Goal: Complete application form: Complete application form

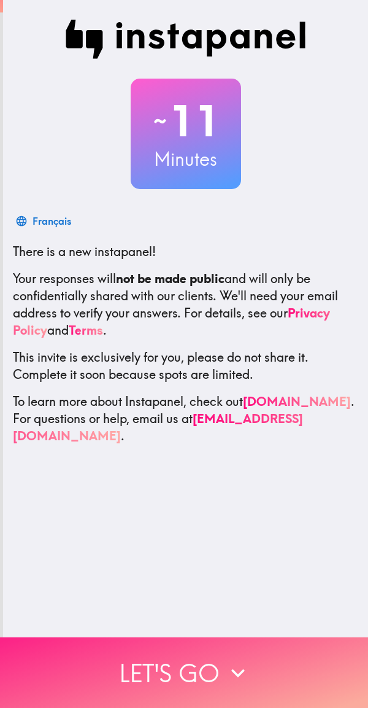
click at [207, 684] on button "Let's go" at bounding box center [184, 672] width 368 height 71
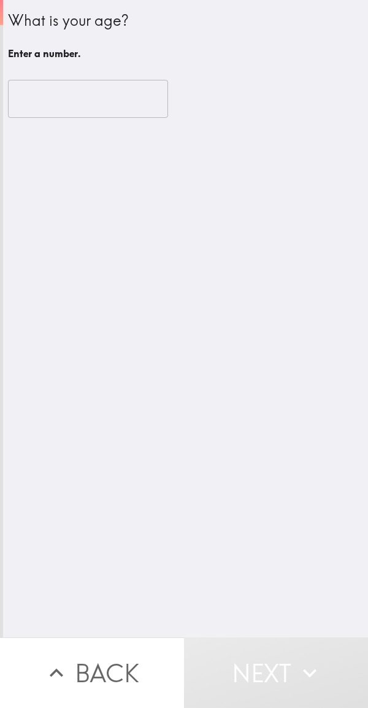
click at [111, 93] on input "number" at bounding box center [88, 99] width 160 height 38
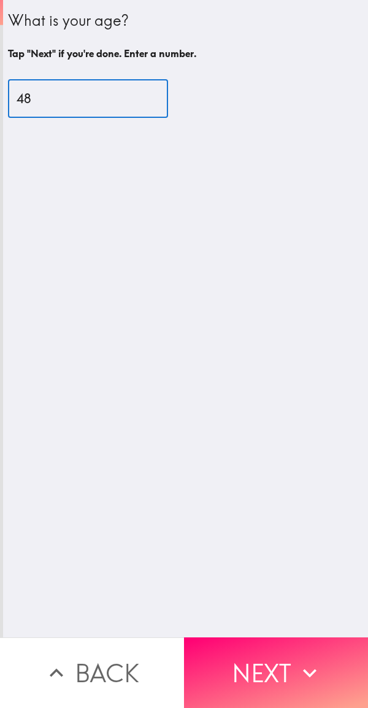
type input "48"
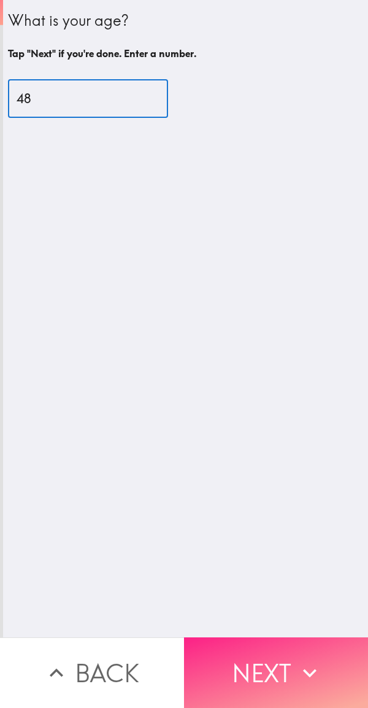
click at [269, 671] on button "Next" at bounding box center [276, 672] width 184 height 71
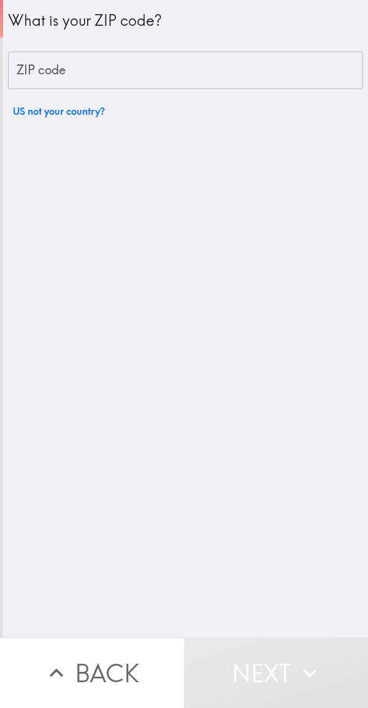
click at [195, 76] on input "ZIP code" at bounding box center [185, 71] width 355 height 38
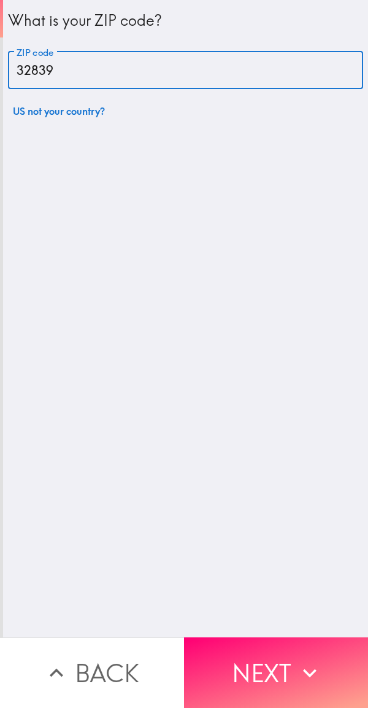
type input "32839"
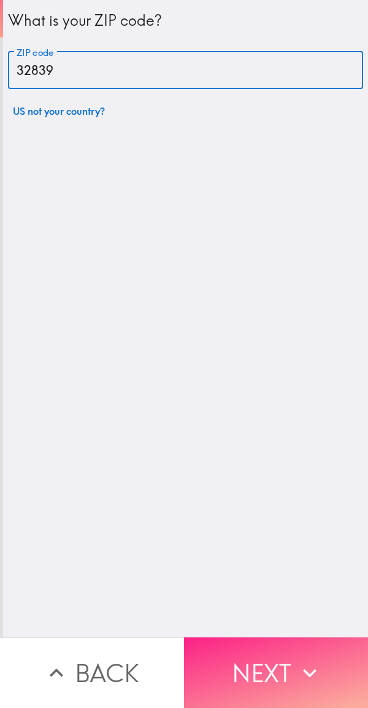
click at [268, 678] on button "Next" at bounding box center [276, 672] width 184 height 71
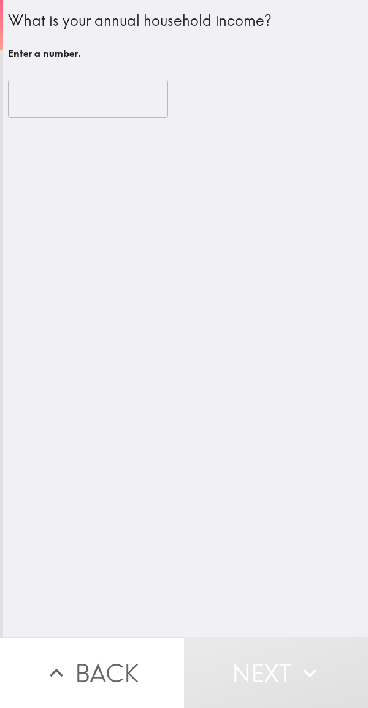
click at [112, 85] on input "number" at bounding box center [88, 99] width 160 height 38
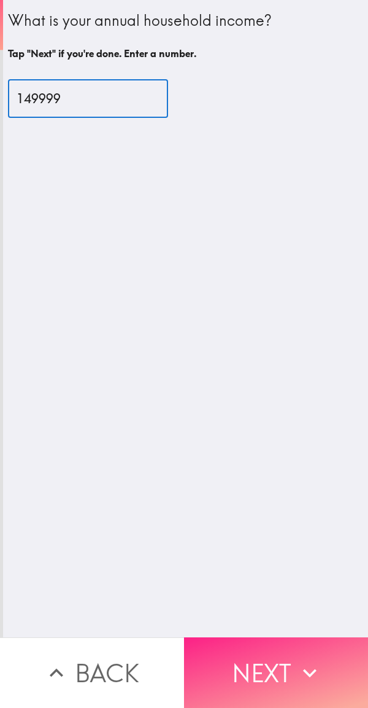
type input "149999"
click at [253, 665] on button "Next" at bounding box center [276, 672] width 184 height 71
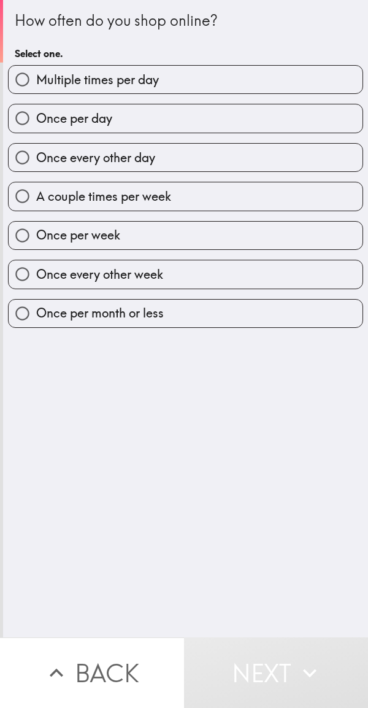
click at [217, 234] on label "Once per week" at bounding box center [186, 236] width 354 height 28
click at [36, 234] on input "Once per week" at bounding box center [23, 236] width 28 height 28
radio input "true"
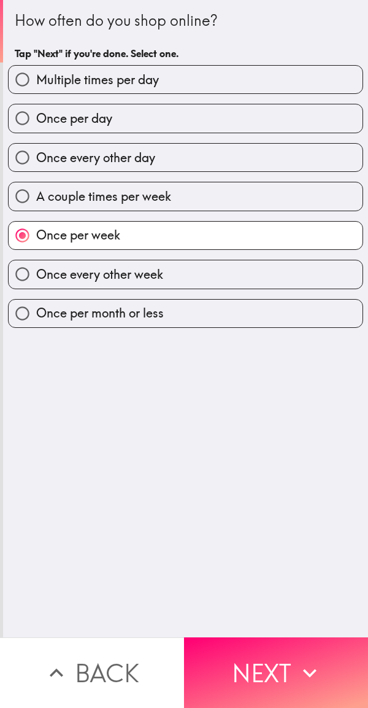
click at [217, 234] on label "Once per week" at bounding box center [186, 236] width 354 height 28
click at [36, 234] on input "Once per week" at bounding box center [23, 236] width 28 height 28
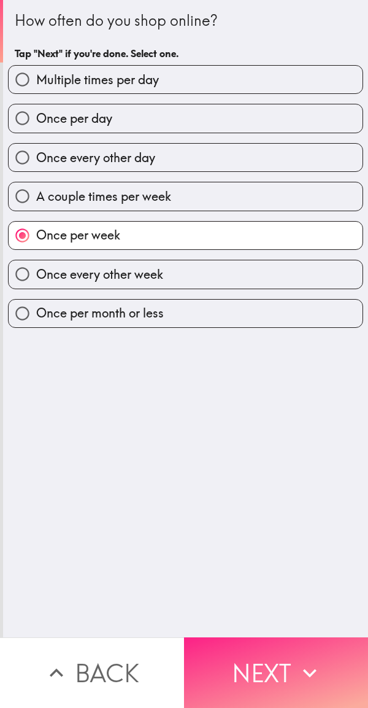
click at [271, 672] on button "Next" at bounding box center [276, 672] width 184 height 71
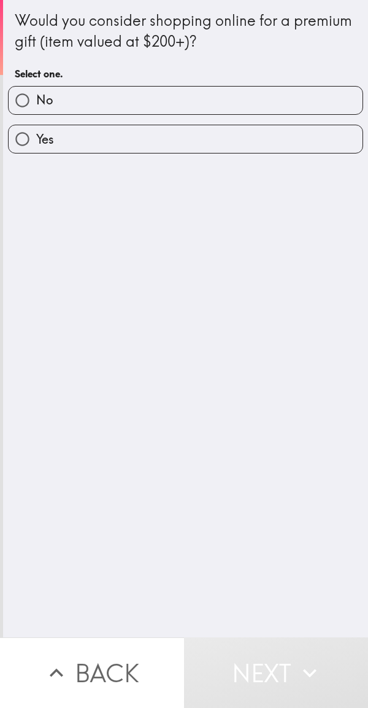
click at [281, 96] on label "No" at bounding box center [186, 101] width 354 height 28
click at [36, 96] on input "No" at bounding box center [23, 101] width 28 height 28
radio input "true"
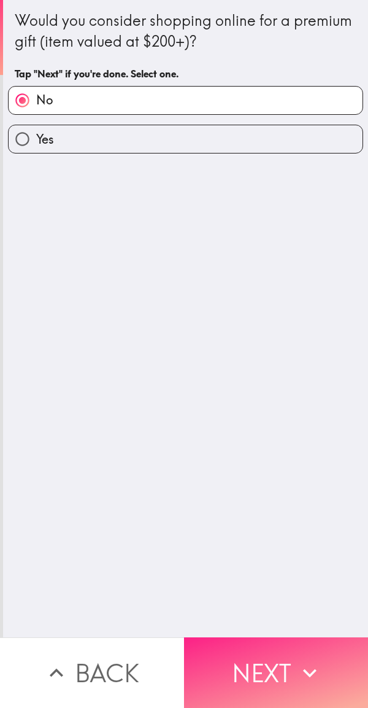
click at [273, 670] on button "Next" at bounding box center [276, 672] width 184 height 71
